Goal: Navigation & Orientation: Find specific page/section

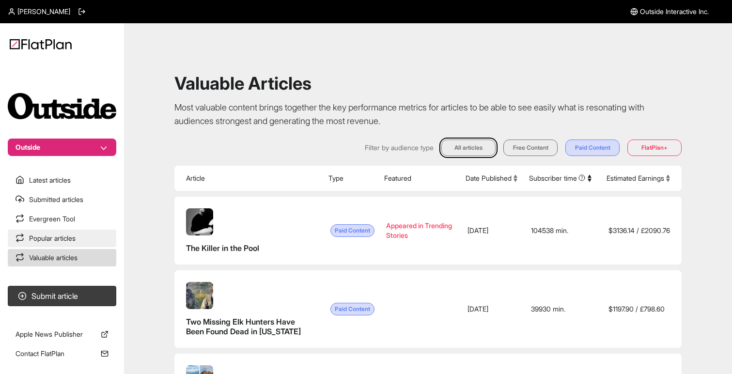
click at [42, 239] on link "Popular articles" at bounding box center [62, 238] width 109 height 17
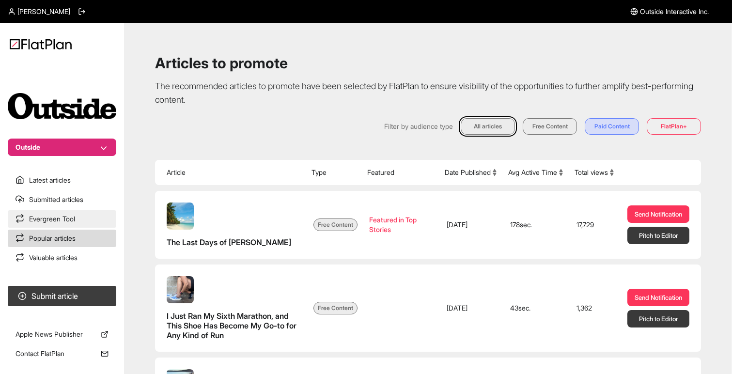
click at [48, 217] on link "Evergreen Tool" at bounding box center [62, 218] width 109 height 17
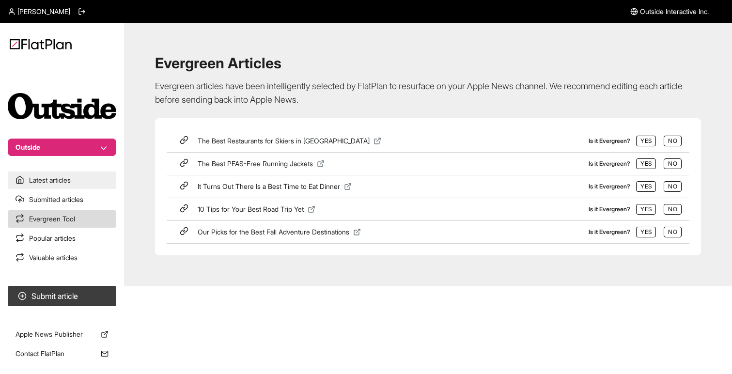
click at [63, 179] on link "Latest articles" at bounding box center [62, 180] width 109 height 17
